Goal: Task Accomplishment & Management: Use online tool/utility

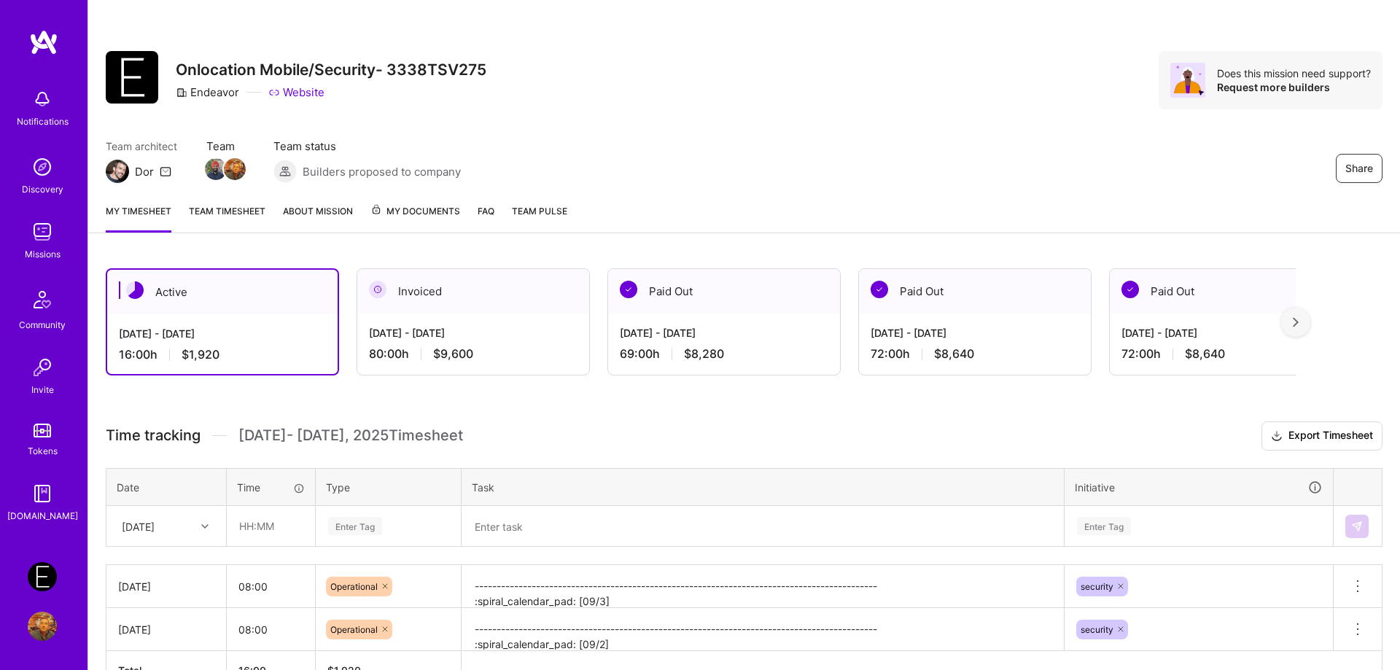
click at [1198, 16] on div "Share Onlocation Mobile/Security- 3338TSV275 Endeavor Website Does this mission…" at bounding box center [744, 96] width 1312 height 192
click at [278, 526] on input "text" at bounding box center [271, 526] width 87 height 39
type input "08:00"
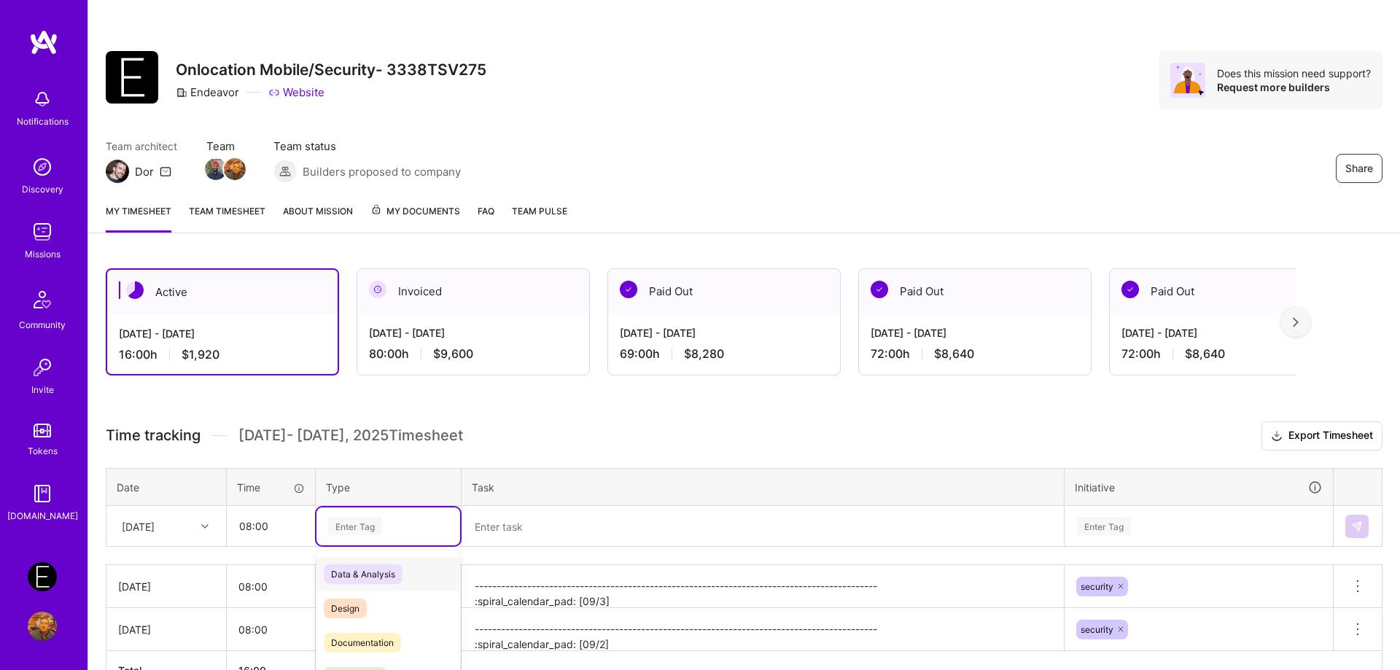
scroll to position [92, 0]
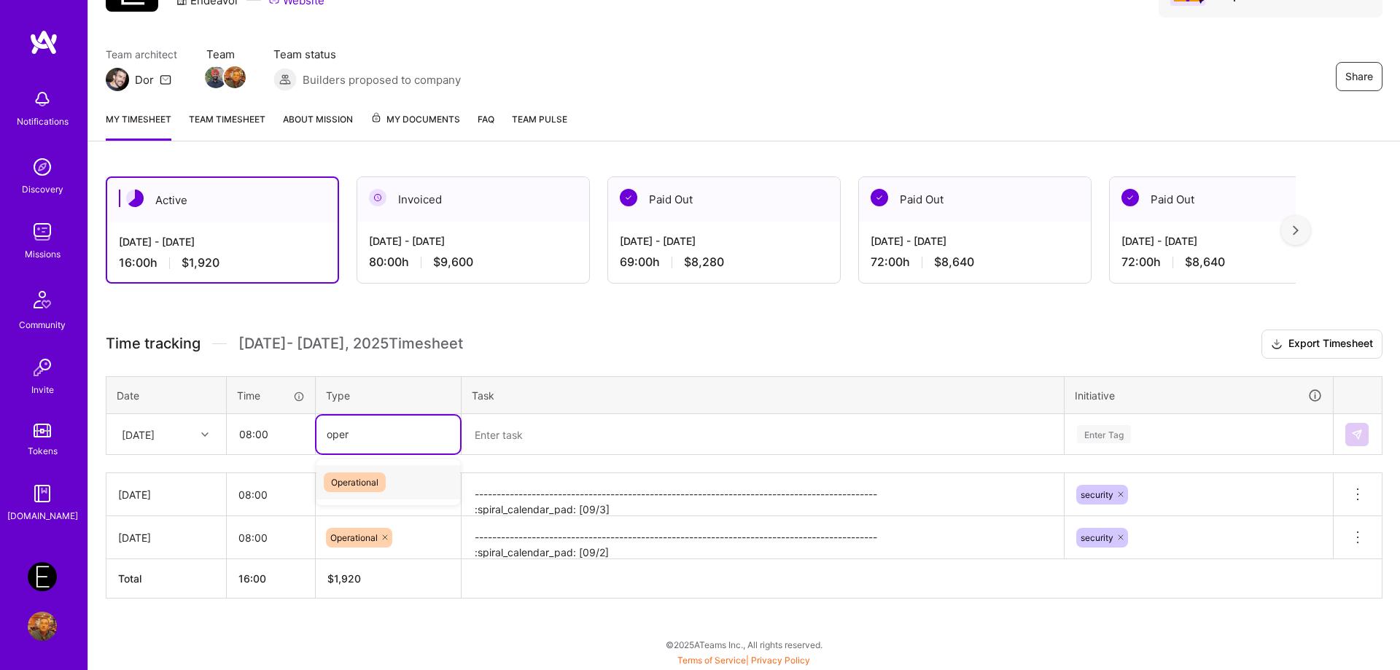
type input "oper"
click at [342, 440] on div "Enter Tag" at bounding box center [355, 434] width 54 height 23
type input "op"
click at [346, 473] on span "Operational" at bounding box center [355, 483] width 62 height 20
click at [524, 443] on textarea "To enrich screen reader interactions, please activate Accessibility in Grammarl…" at bounding box center [762, 435] width 599 height 39
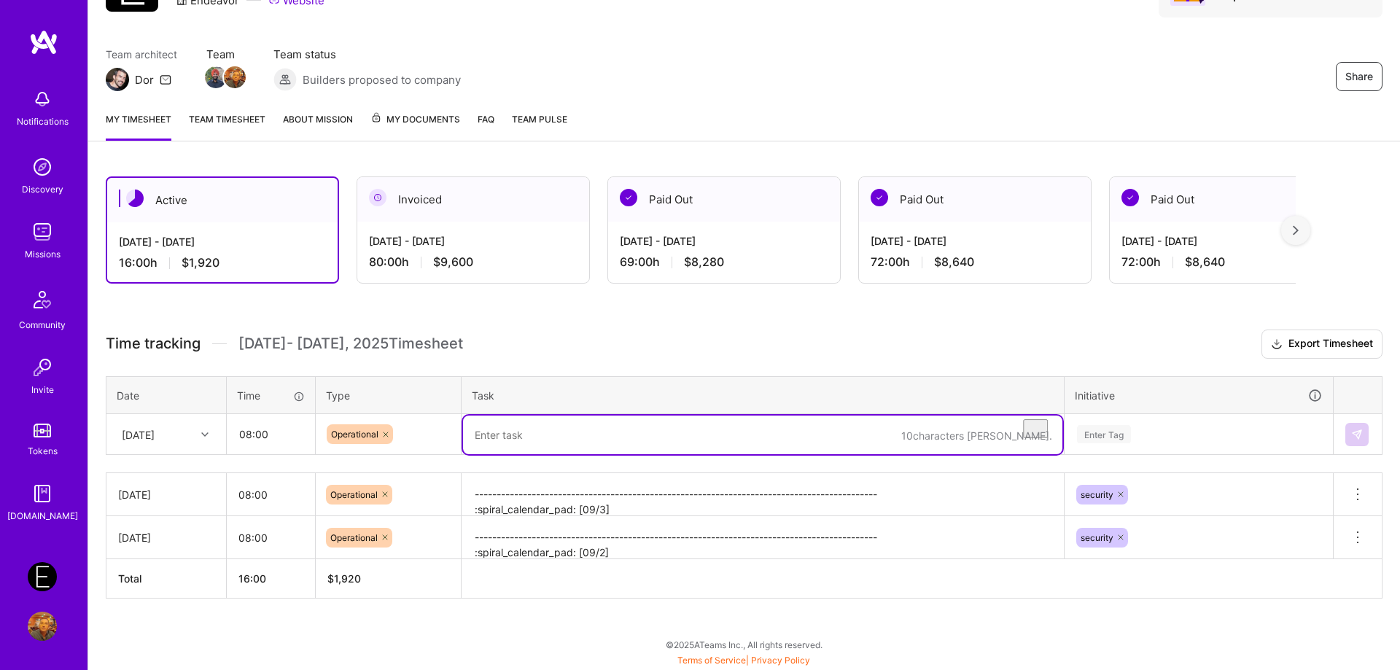
paste textarea "-------------------------------------------------------------------------------…"
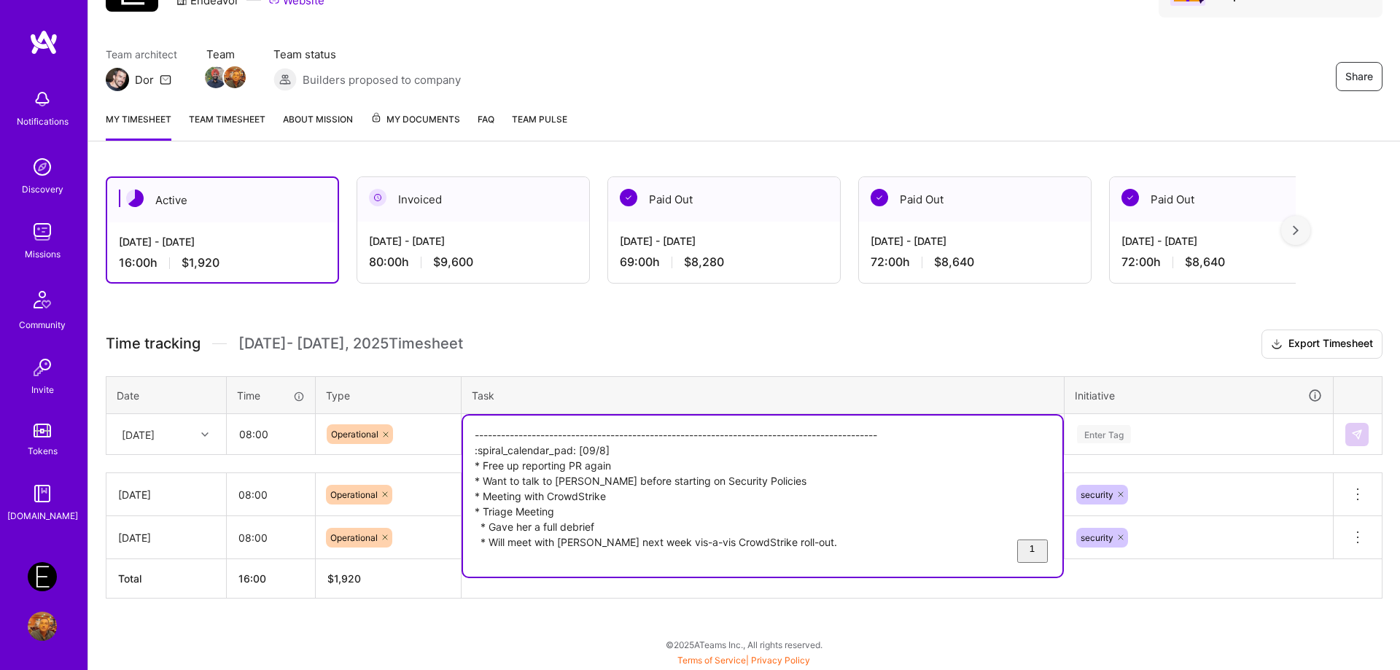
type textarea "-------------------------------------------------------------------------------…"
click at [1144, 430] on div "Enter Tag" at bounding box center [1198, 435] width 267 height 38
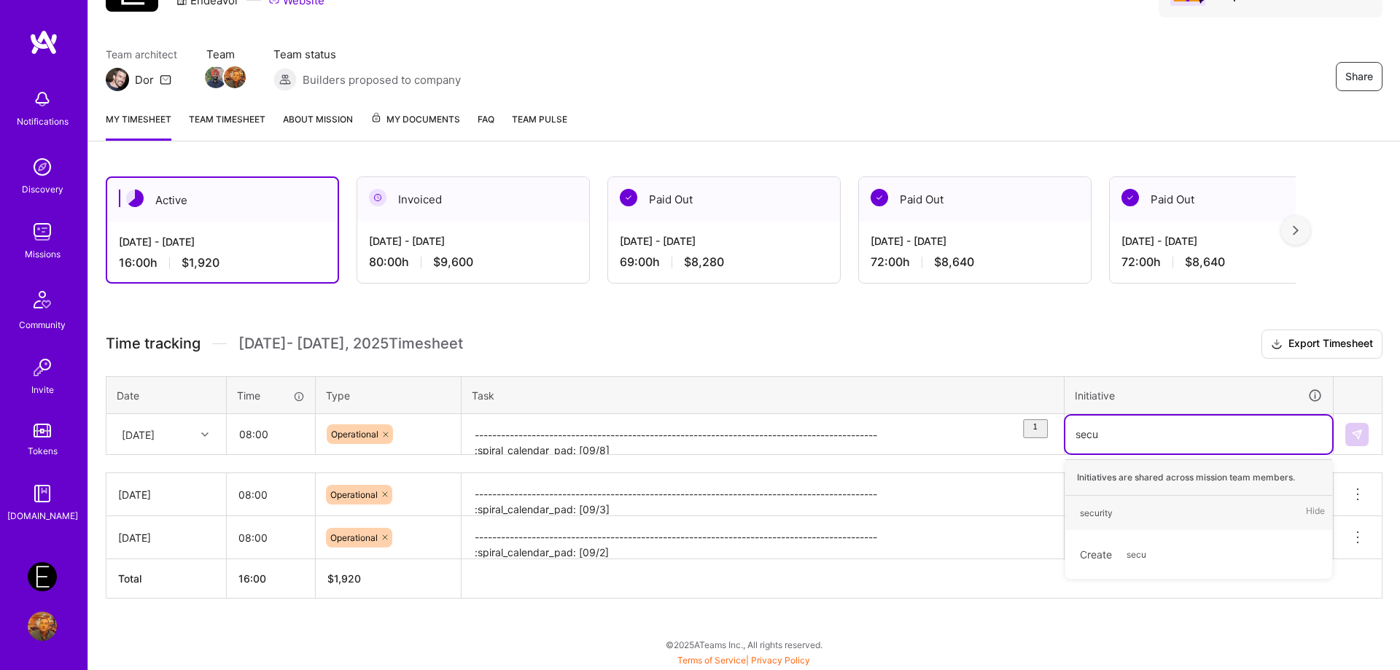
type input "secur"
click at [1088, 503] on span "security" at bounding box center [1096, 513] width 47 height 20
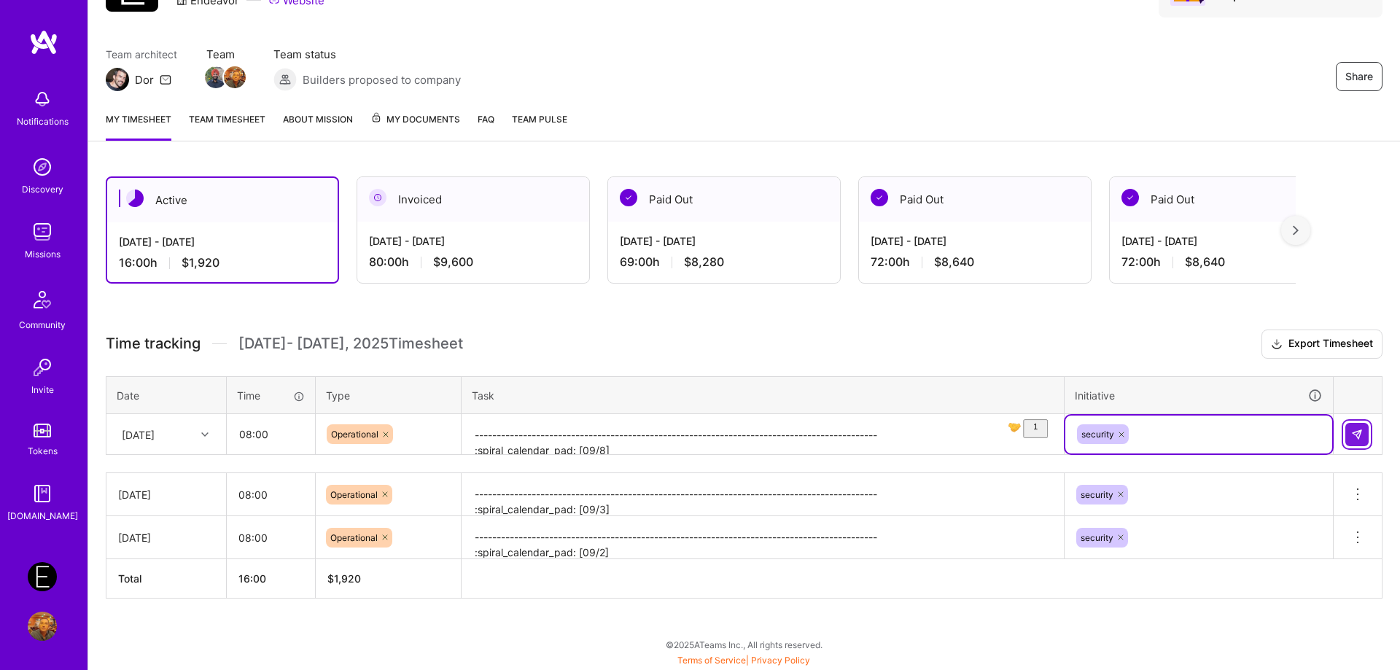
click at [1353, 438] on img at bounding box center [1357, 435] width 12 height 12
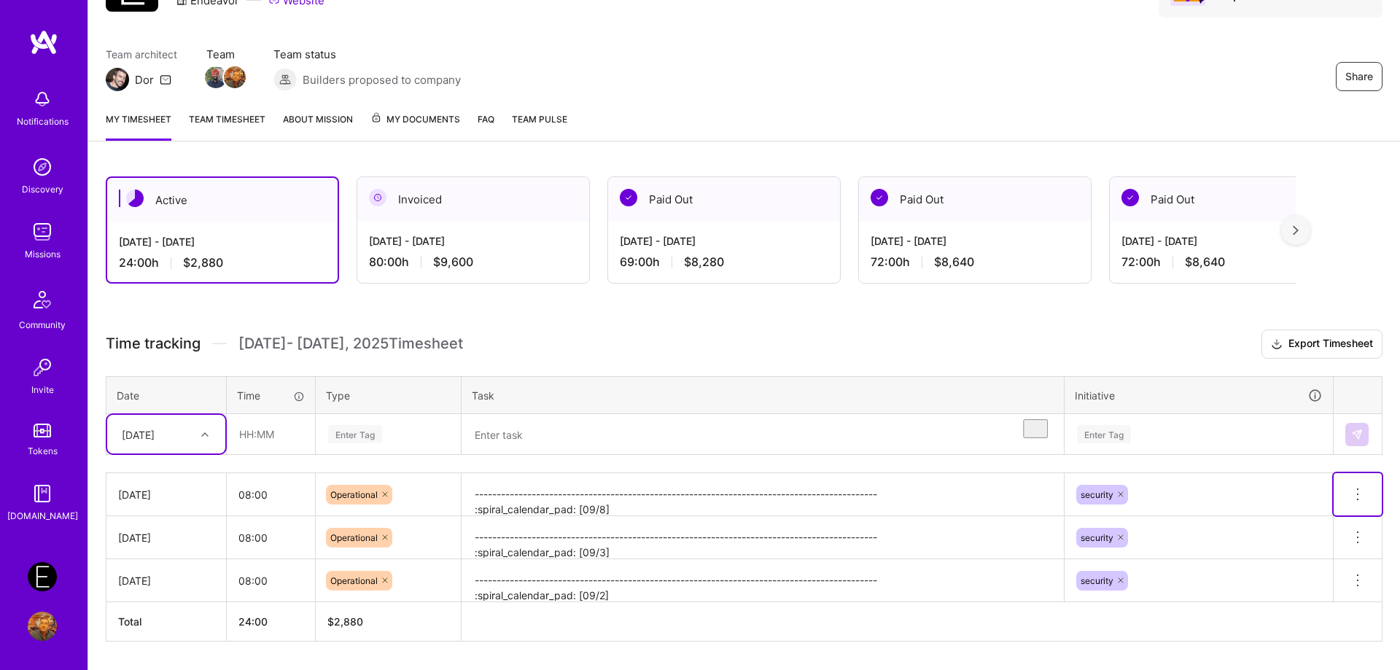
click at [1364, 493] on icon at bounding box center [1358, 495] width 18 height 18
click at [1340, 512] on button "Delete row" at bounding box center [1322, 520] width 76 height 36
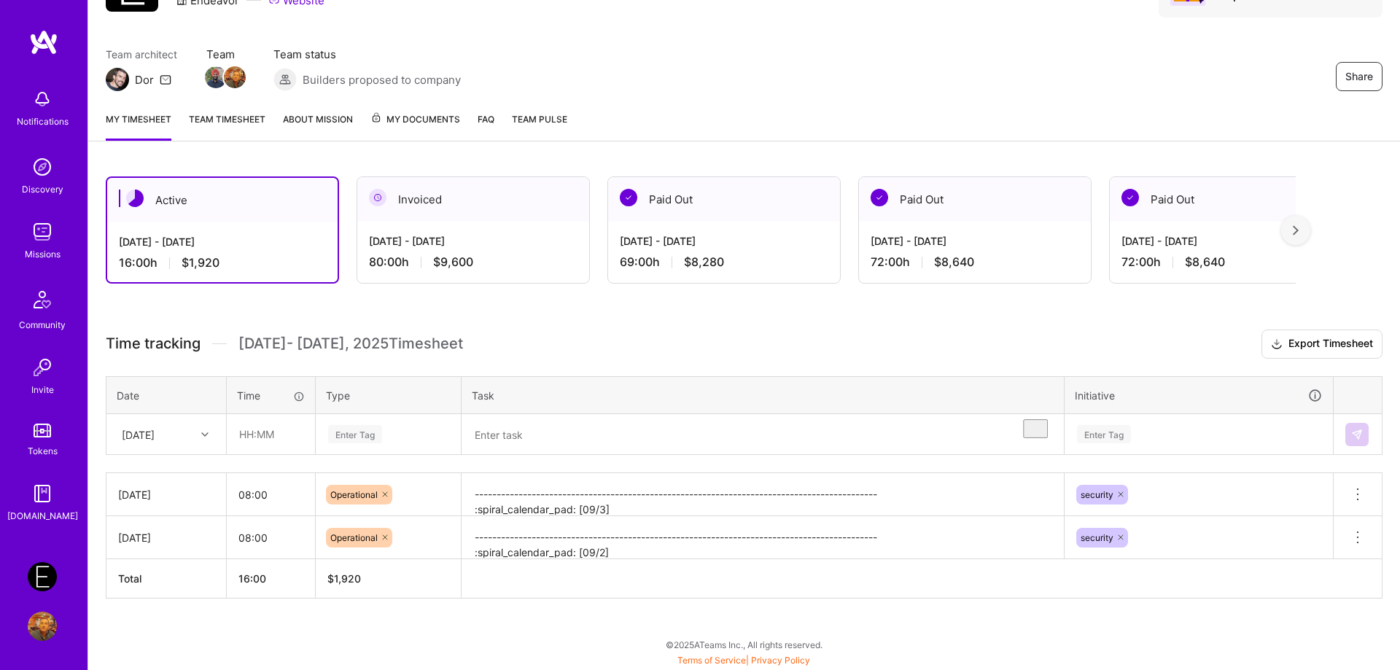
click at [210, 437] on div at bounding box center [206, 434] width 23 height 19
click at [183, 477] on div "[DATE]" at bounding box center [166, 475] width 118 height 27
click at [164, 426] on div "[DATE]" at bounding box center [154, 434] width 81 height 24
click at [152, 642] on div "[DATE]" at bounding box center [166, 637] width 118 height 27
click at [249, 437] on input "text" at bounding box center [271, 434] width 87 height 39
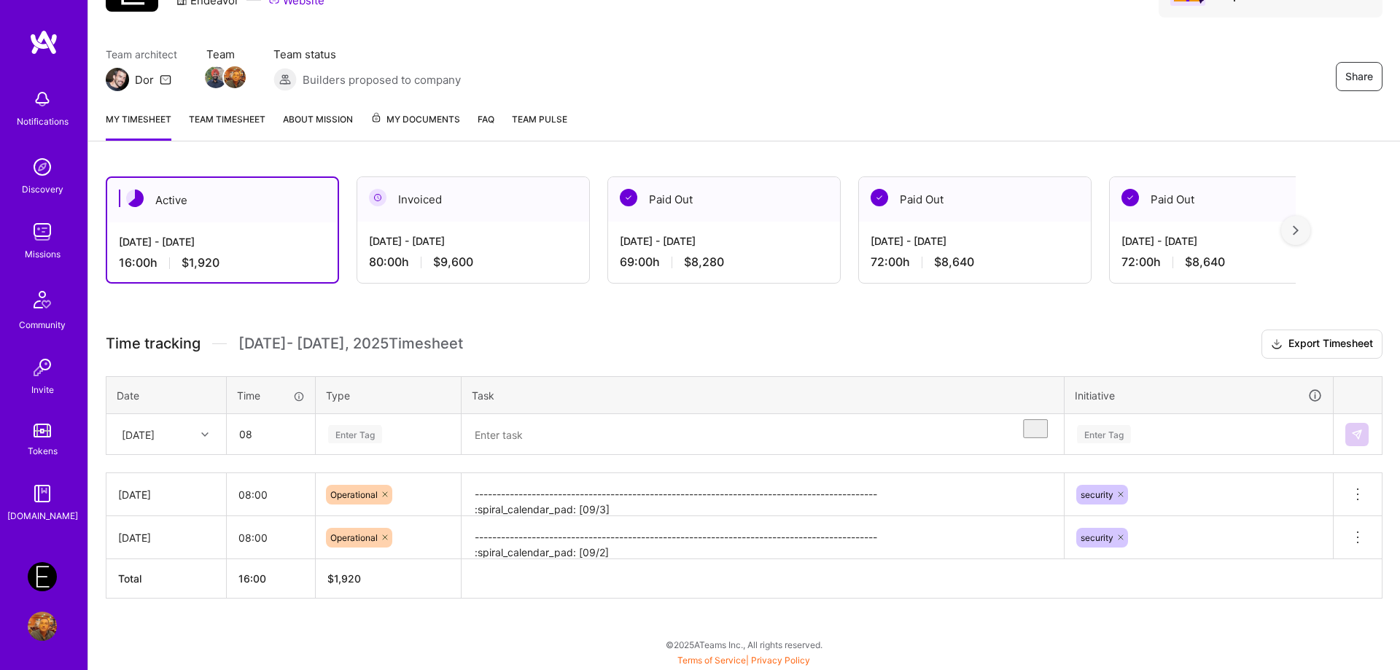
type input "08:00"
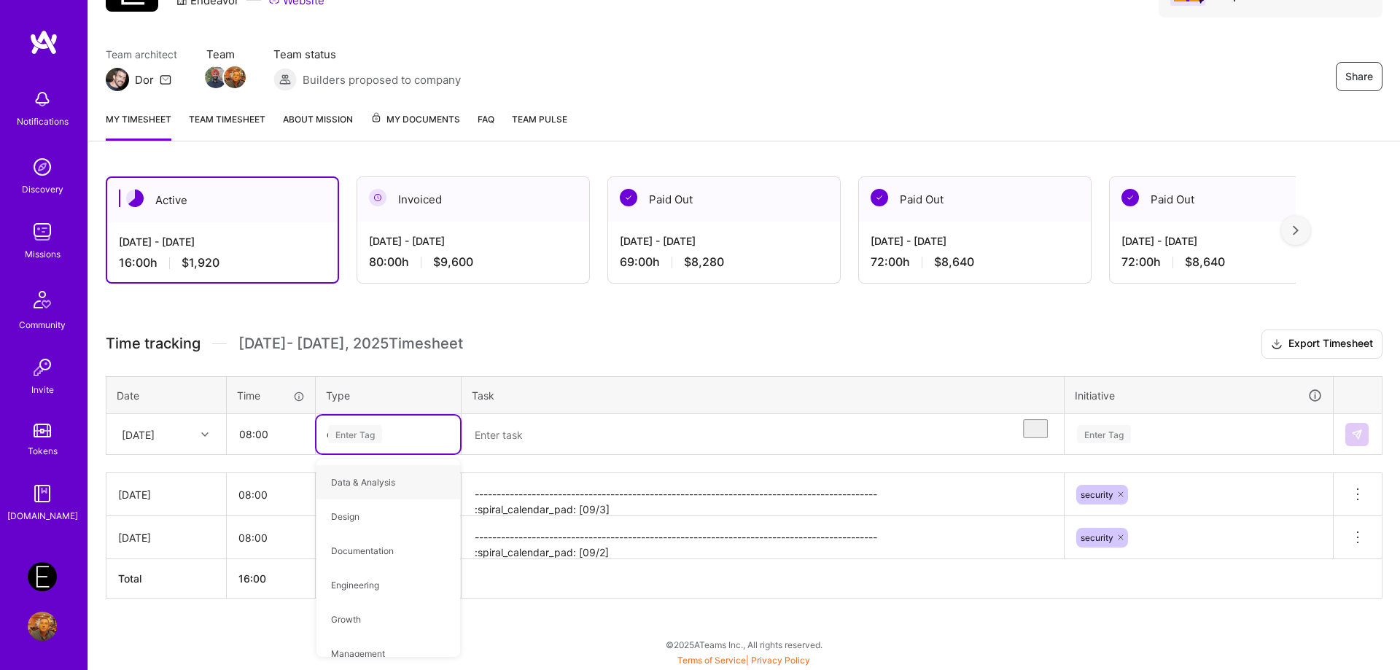
type input "op"
click at [362, 481] on span "Operational" at bounding box center [355, 483] width 62 height 20
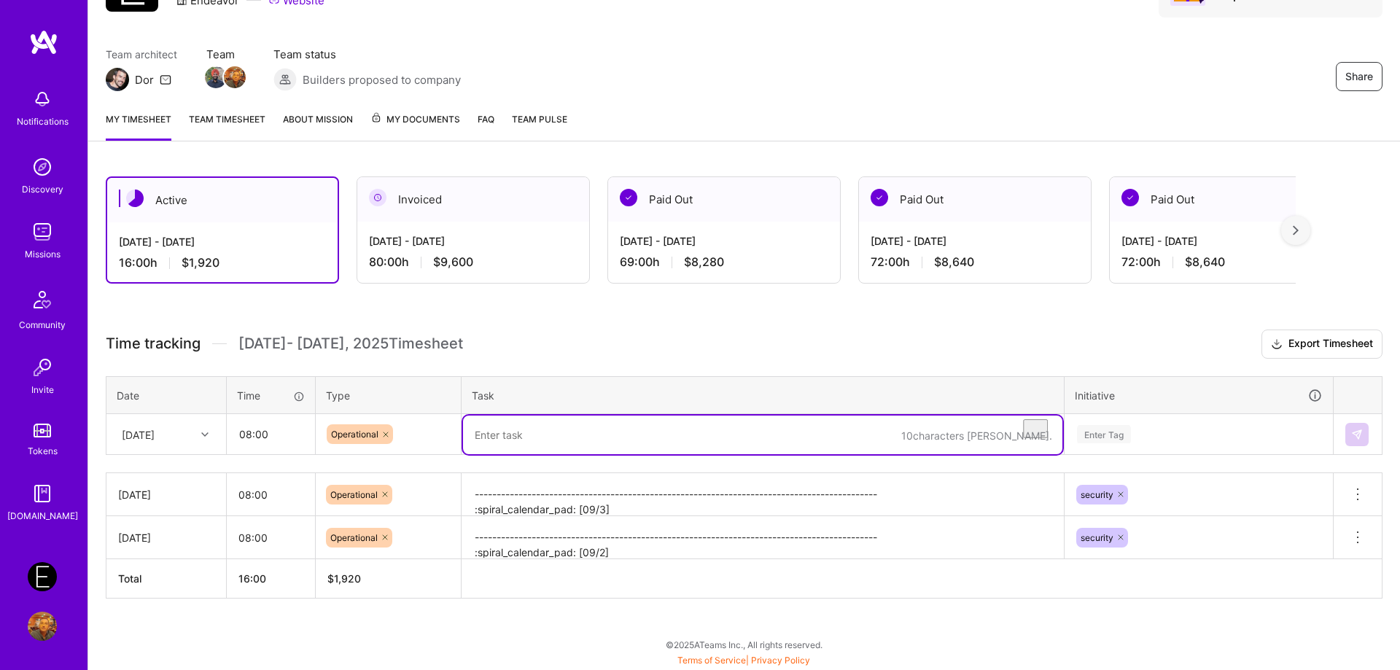
click at [627, 430] on textarea "To enrich screen reader interactions, please activate Accessibility in Grammarl…" at bounding box center [762, 435] width 599 height 39
paste textarea "-------------------------------------------------------------------------------…"
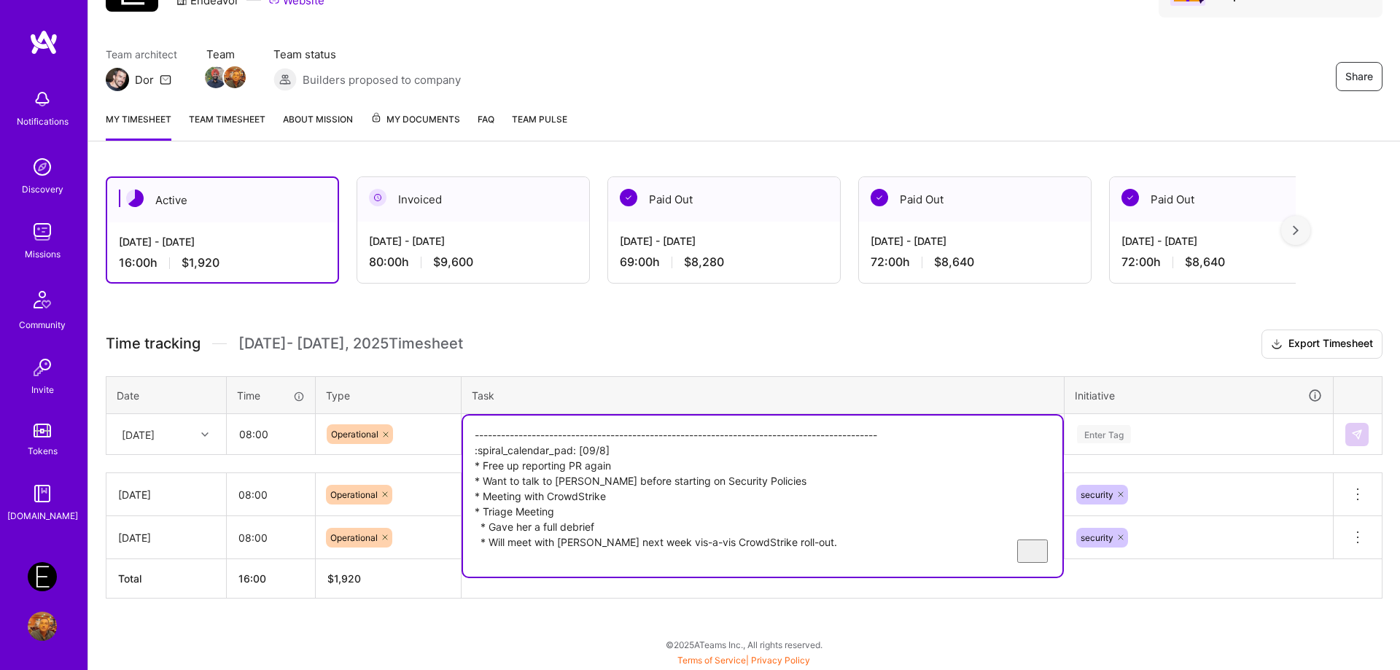
type textarea "-------------------------------------------------------------------------------…"
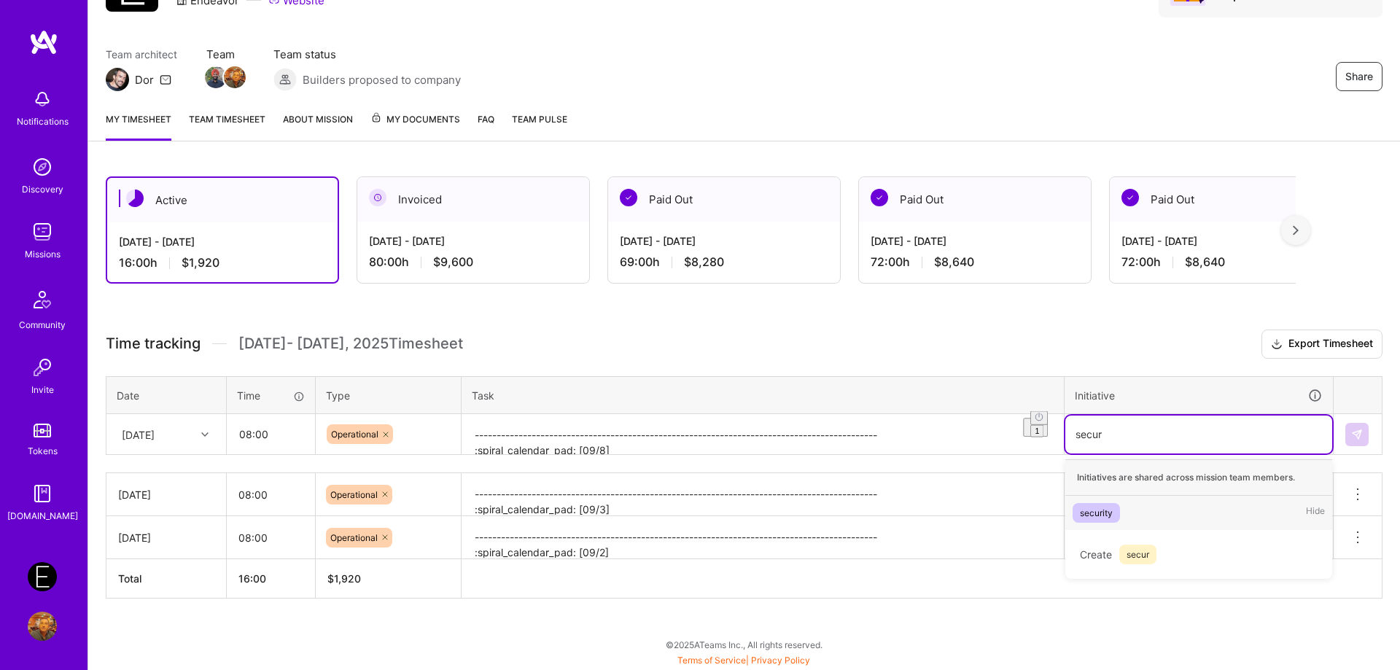
type input "secur"
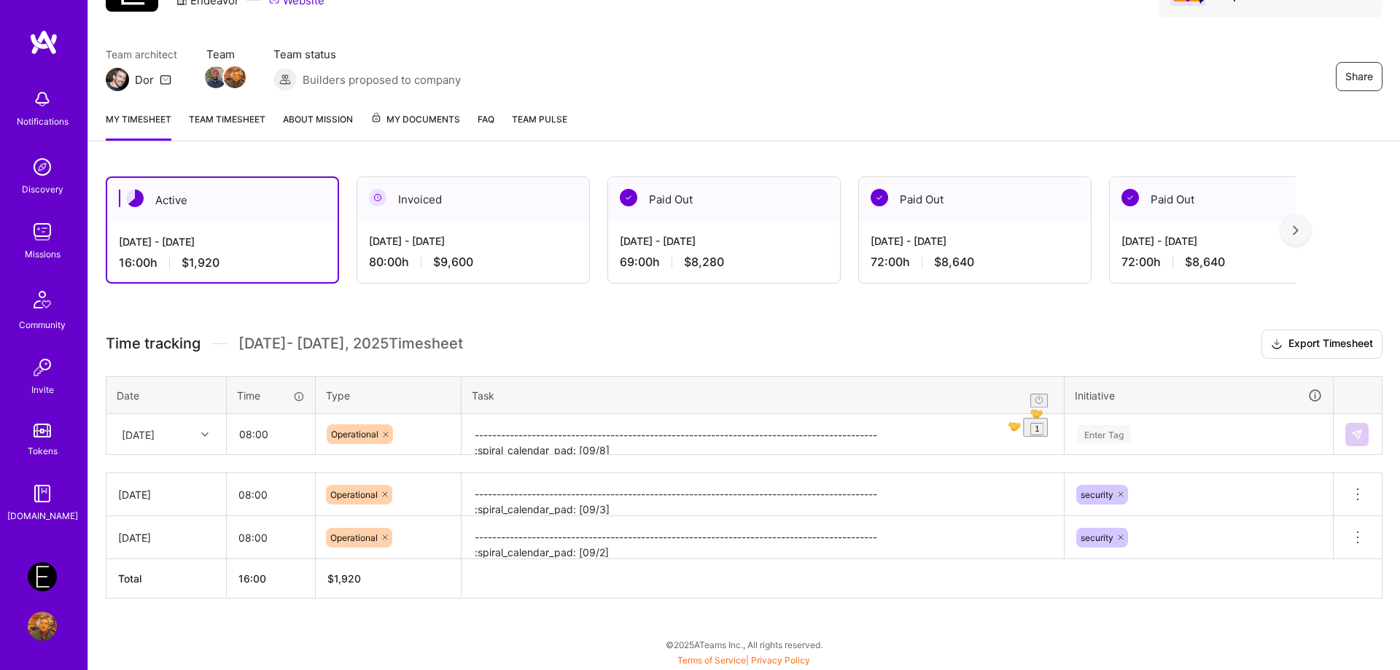
click at [1183, 440] on div "Enter Tag" at bounding box center [1198, 435] width 267 height 38
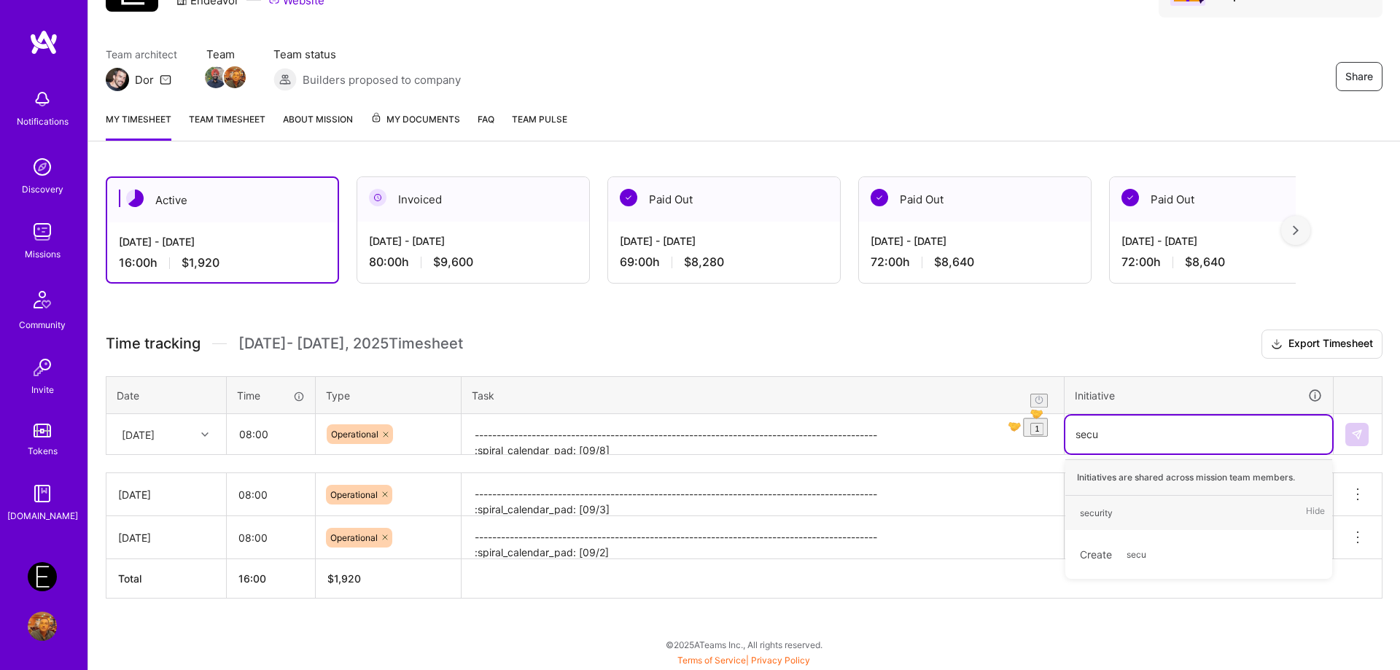
type input "secur"
